Goal: Task Accomplishment & Management: Use online tool/utility

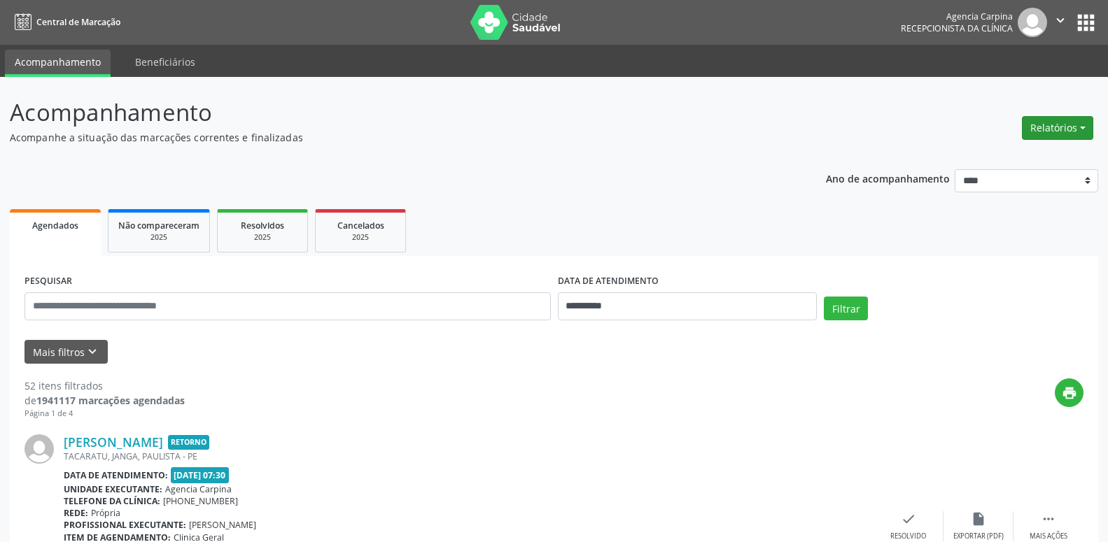
click at [1052, 122] on button "Relatórios" at bounding box center [1057, 128] width 71 height 24
click at [989, 167] on link "Agendamentos" at bounding box center [1018, 158] width 150 height 20
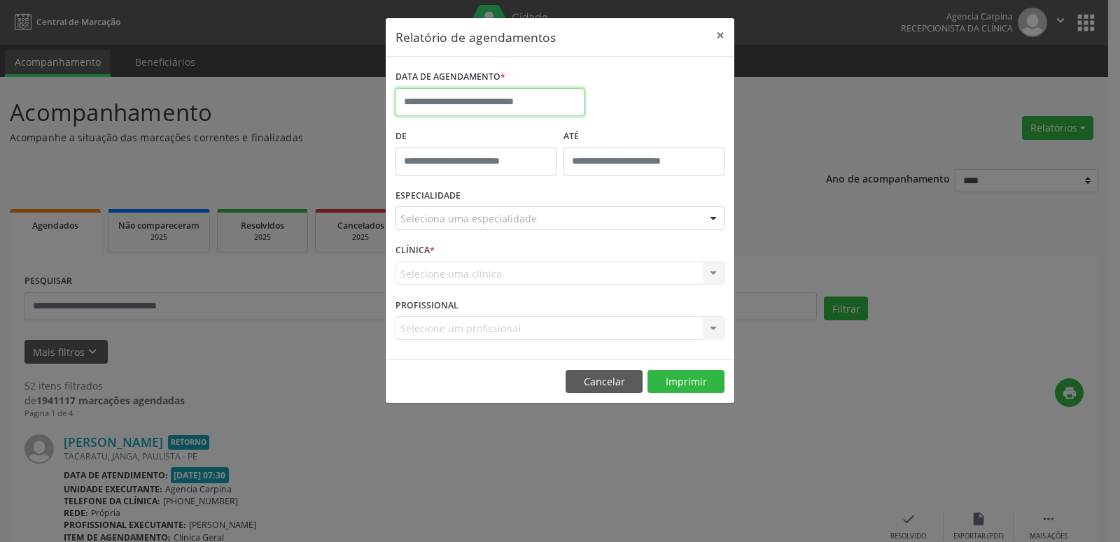
click at [485, 98] on input "text" at bounding box center [489, 102] width 189 height 28
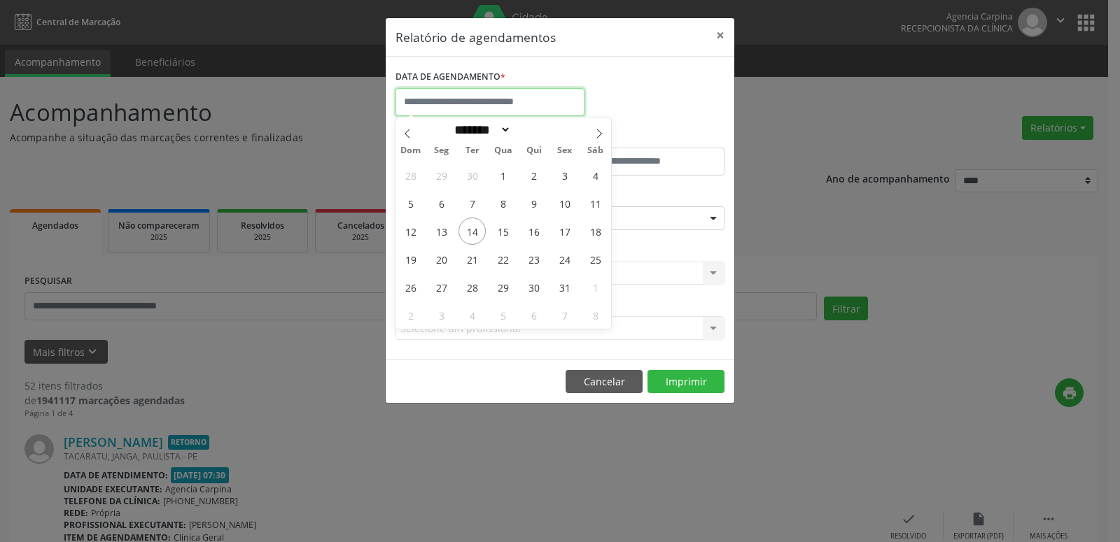
click at [485, 98] on input "text" at bounding box center [489, 102] width 189 height 28
click at [530, 230] on span "16" at bounding box center [533, 231] width 27 height 27
type input "**********"
click at [530, 230] on span "16" at bounding box center [533, 231] width 27 height 27
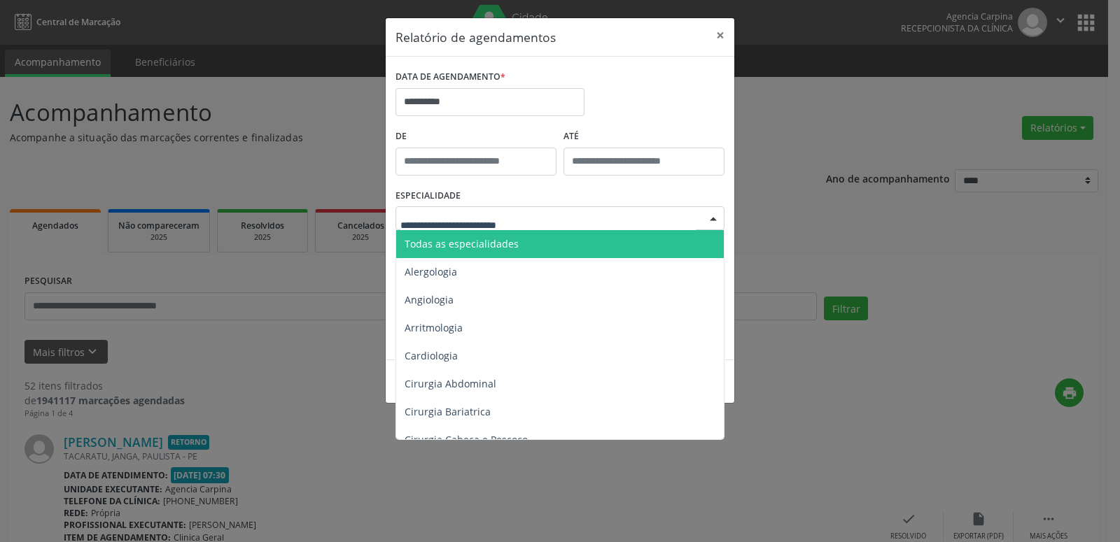
click at [708, 217] on div at bounding box center [713, 219] width 21 height 24
click at [676, 244] on span "Todas as especialidades" at bounding box center [561, 244] width 330 height 28
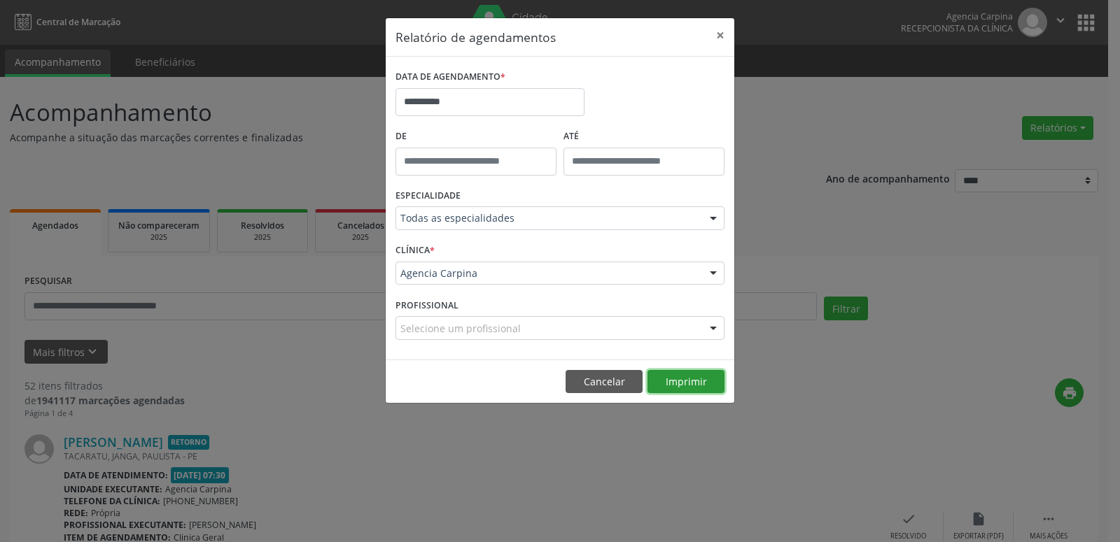
click at [672, 381] on button "Imprimir" at bounding box center [685, 382] width 77 height 24
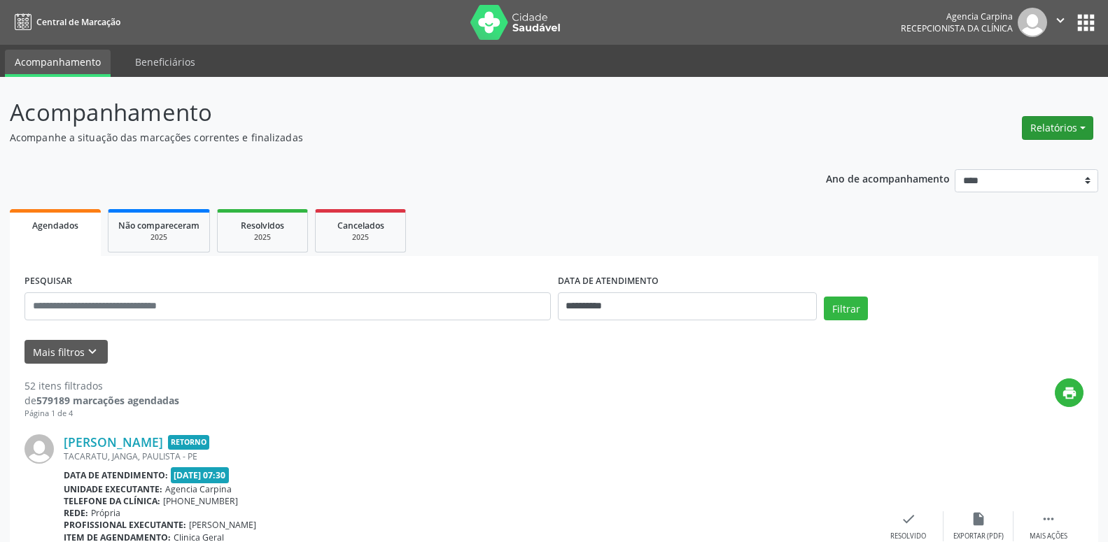
click at [1056, 125] on button "Relatórios" at bounding box center [1057, 128] width 71 height 24
click at [947, 162] on link "Agendamentos" at bounding box center [1018, 158] width 150 height 20
select select "*"
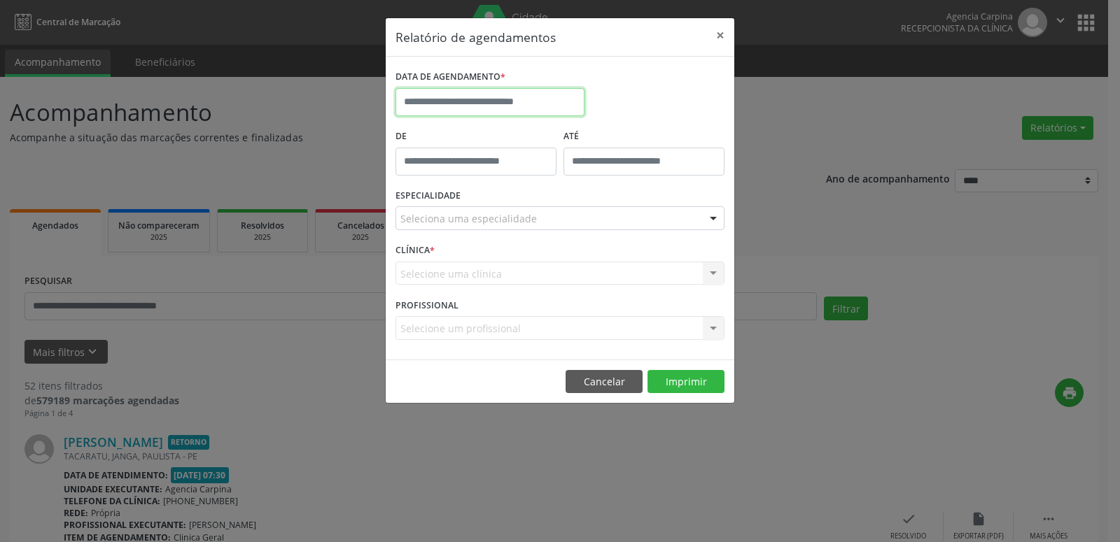
click at [491, 103] on input "text" at bounding box center [489, 102] width 189 height 28
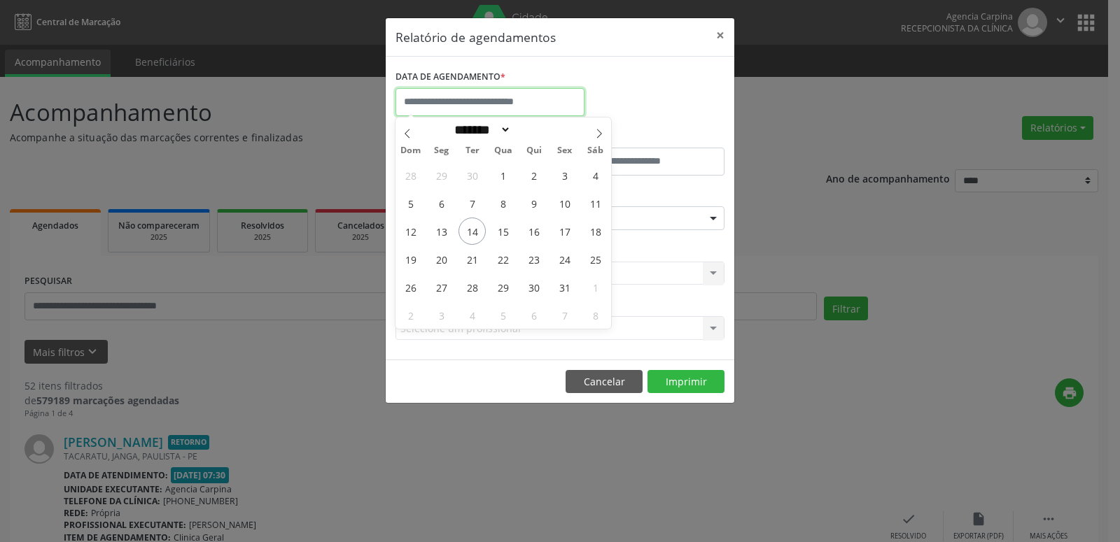
click at [491, 103] on input "text" at bounding box center [489, 102] width 189 height 28
click at [537, 236] on span "16" at bounding box center [533, 231] width 27 height 27
type input "**********"
click at [537, 236] on span "16" at bounding box center [533, 231] width 27 height 27
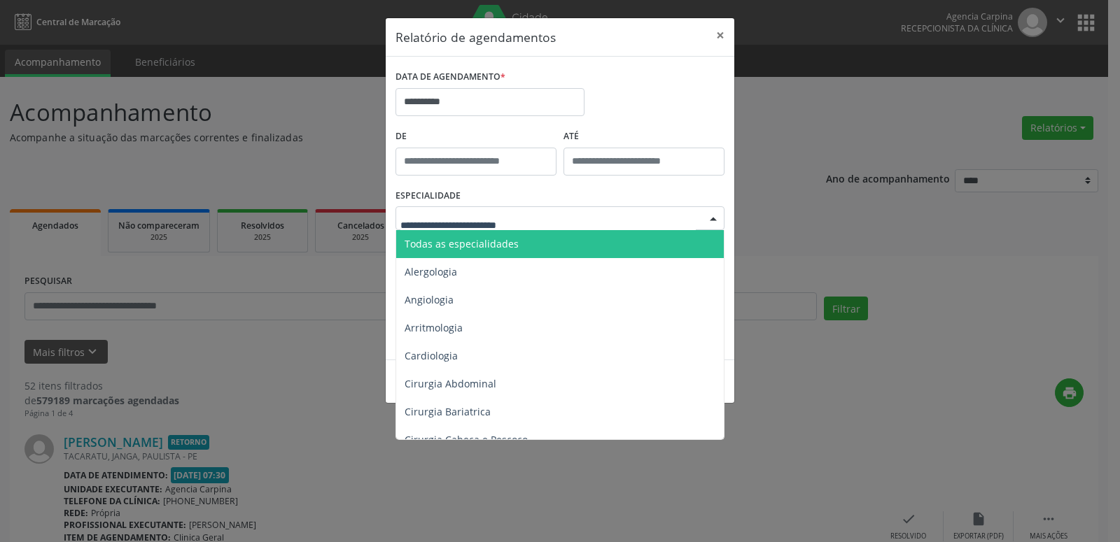
click at [670, 220] on div at bounding box center [559, 218] width 329 height 24
click at [662, 241] on span "Todas as especialidades" at bounding box center [561, 244] width 330 height 28
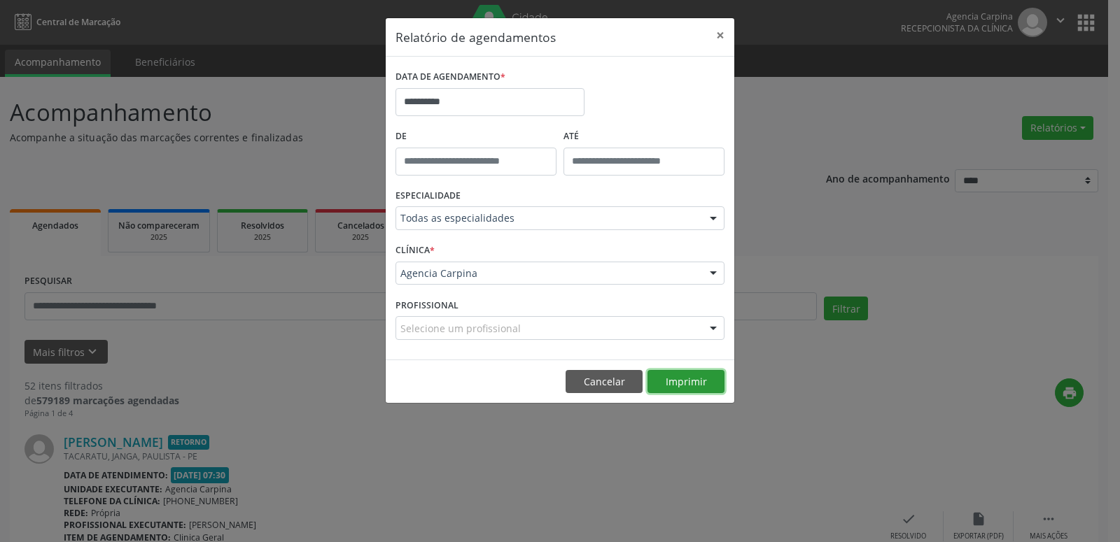
click at [687, 383] on button "Imprimir" at bounding box center [685, 382] width 77 height 24
